Goal: Information Seeking & Learning: Find specific page/section

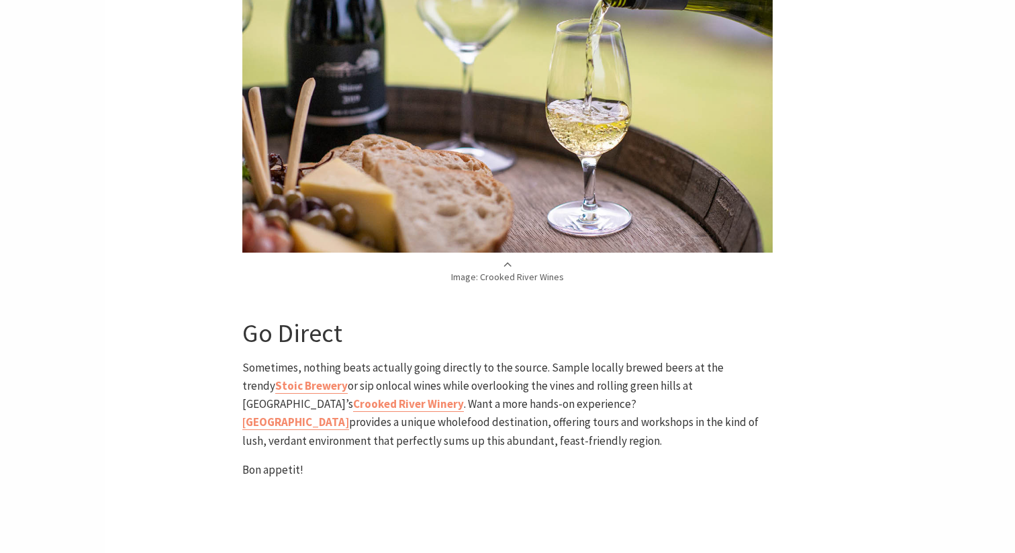
scroll to position [3710, 0]
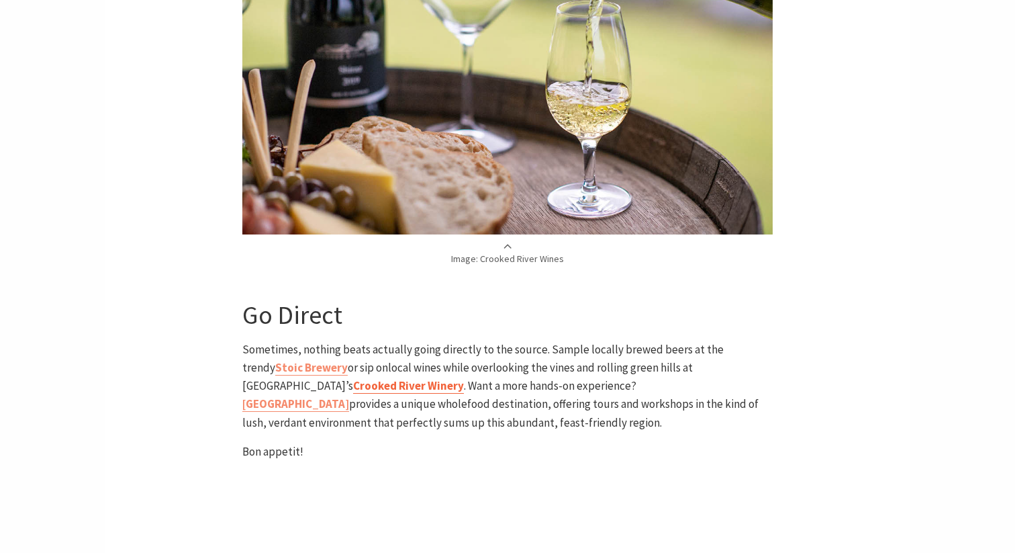
click at [464, 378] on b "Crooked River Winery" at bounding box center [408, 385] width 111 height 15
click at [349, 396] on b "[GEOGRAPHIC_DATA]" at bounding box center [295, 403] width 107 height 15
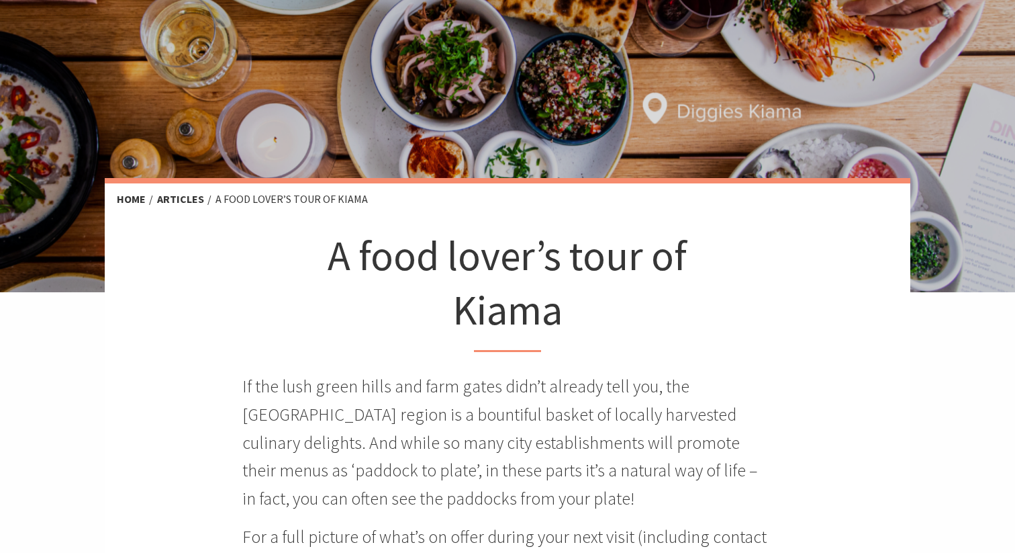
scroll to position [141, 0]
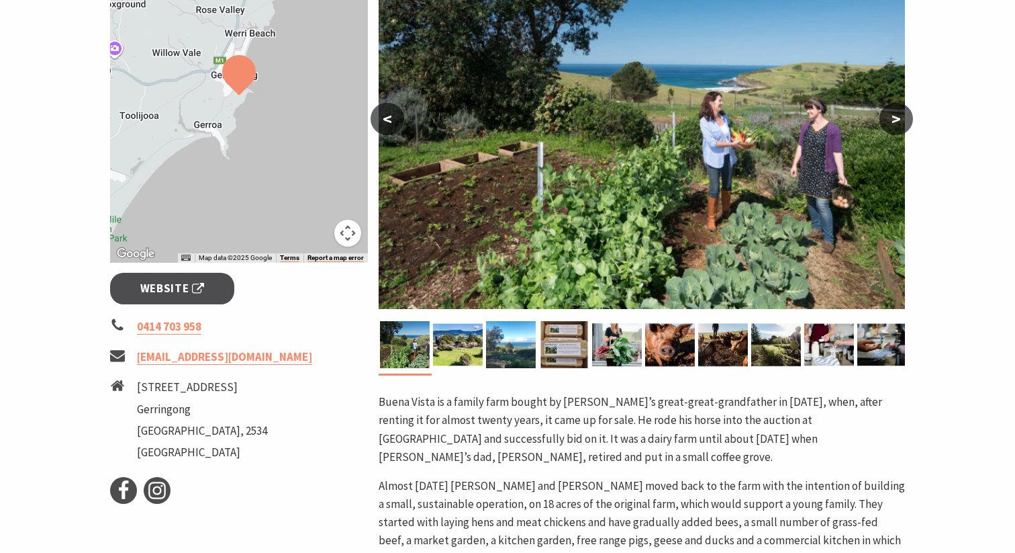
scroll to position [289, 0]
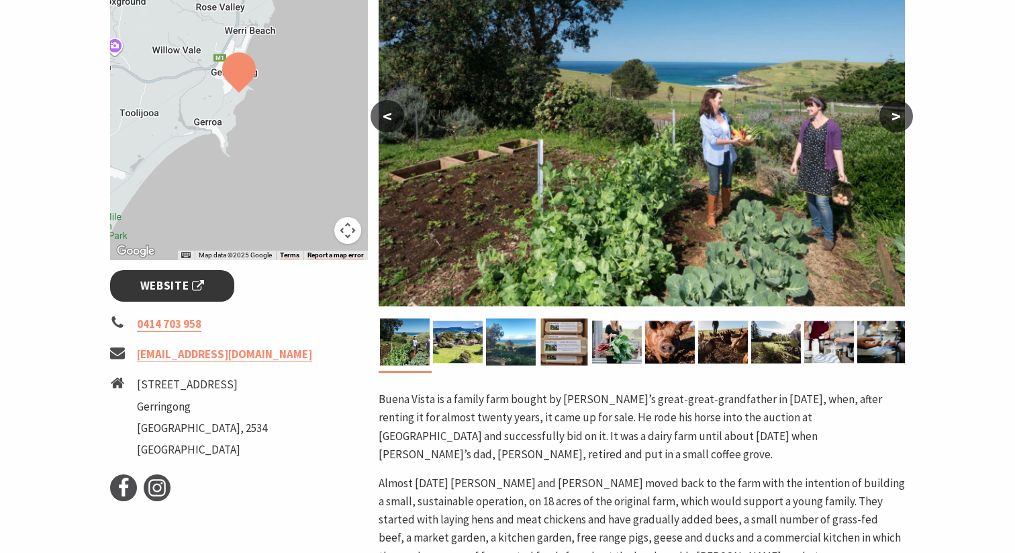
click at [149, 278] on span "Website" at bounding box center [172, 286] width 64 height 18
